Goal: Navigation & Orientation: Find specific page/section

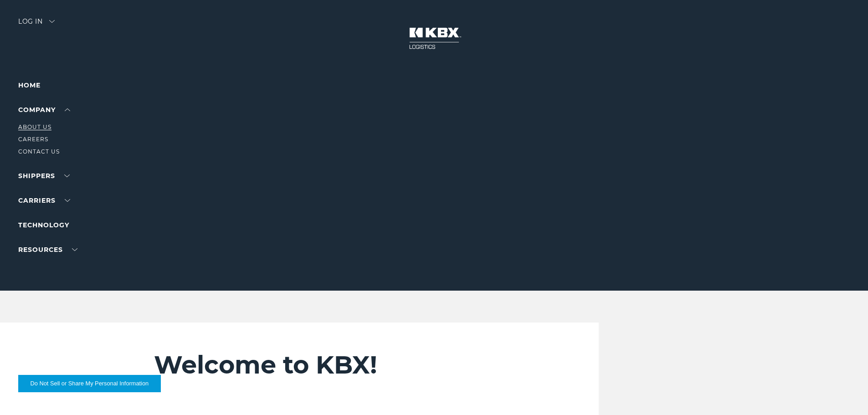
click at [38, 128] on link "About Us" at bounding box center [34, 126] width 33 height 7
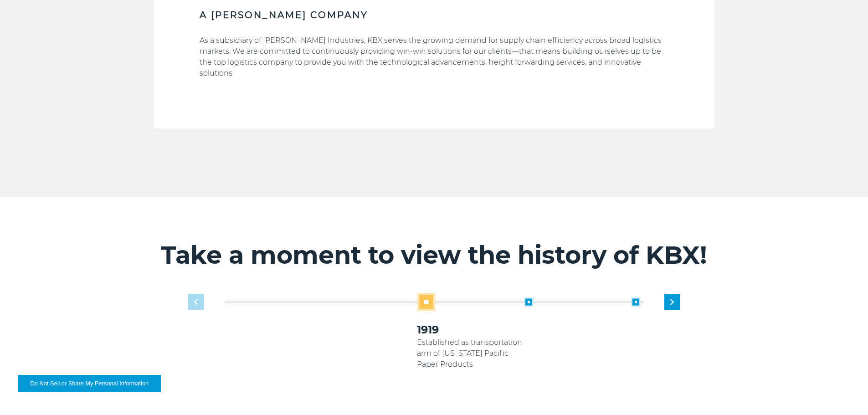
scroll to position [547, 0]
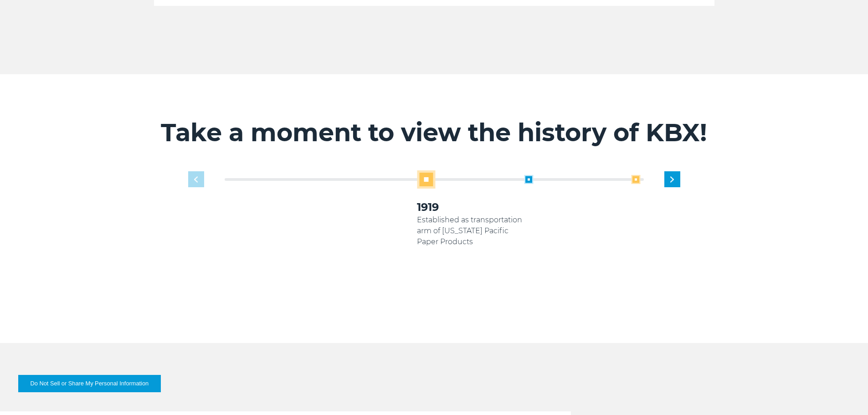
click at [637, 175] on span at bounding box center [635, 179] width 9 height 9
click at [528, 175] on span at bounding box center [528, 179] width 9 height 9
click at [531, 175] on span at bounding box center [528, 179] width 9 height 9
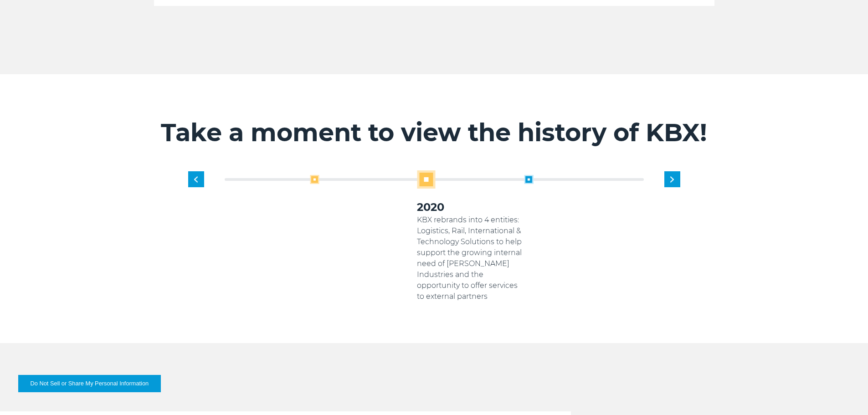
click at [315, 175] on span at bounding box center [314, 179] width 9 height 9
